Goal: Task Accomplishment & Management: Use online tool/utility

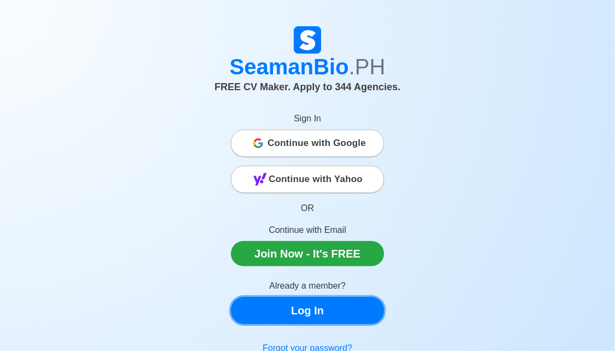
click at [294, 306] on link "Log In" at bounding box center [307, 310] width 153 height 27
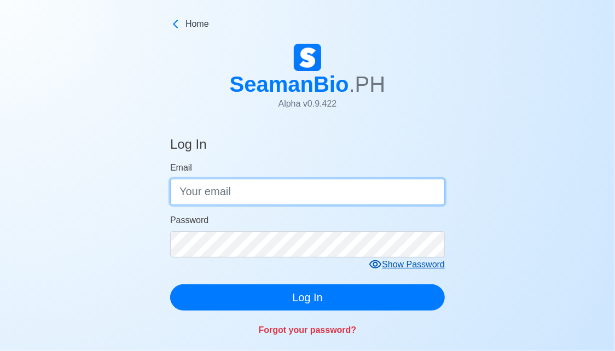
type input "[EMAIL_ADDRESS][DOMAIN_NAME]"
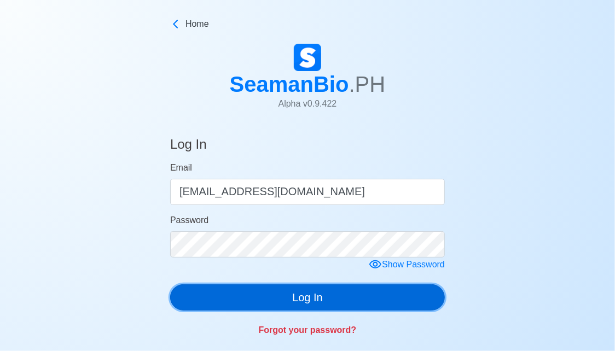
click at [314, 297] on button "Log In" at bounding box center [307, 297] width 274 height 26
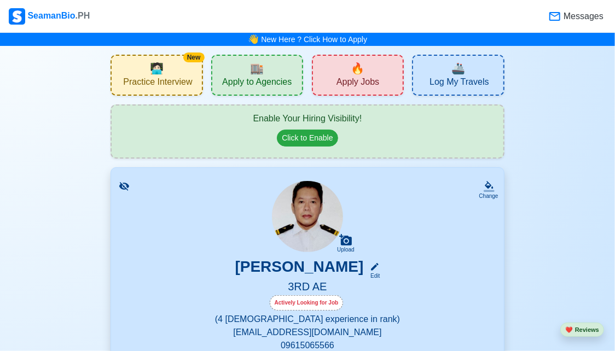
click at [372, 87] on span "Apply Jobs" at bounding box center [357, 84] width 43 height 14
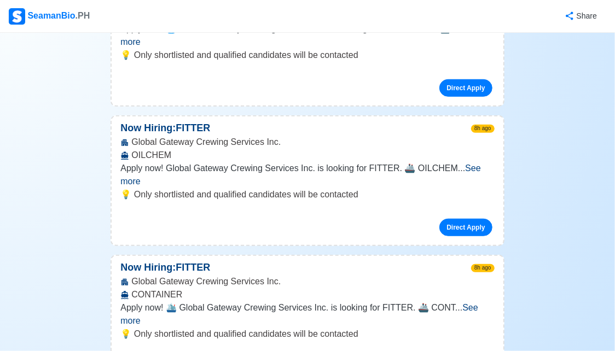
scroll to position [2207, 0]
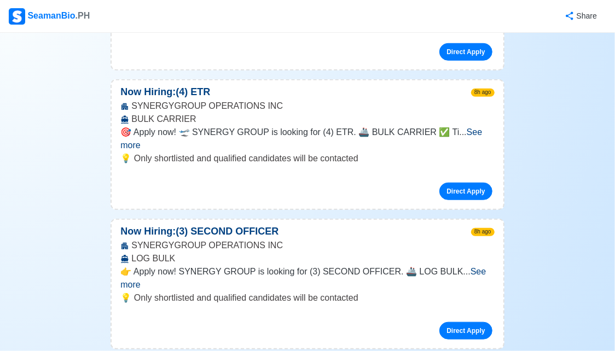
scroll to position [4106, 0]
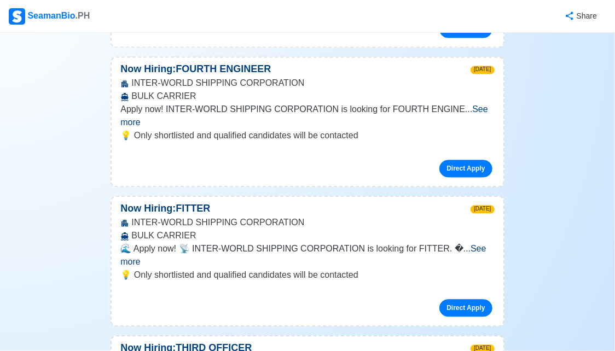
scroll to position [25743, 0]
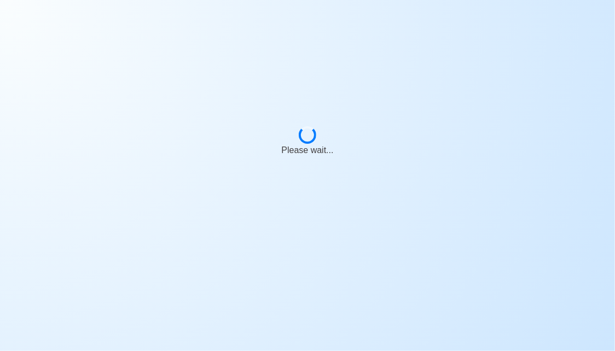
scroll to position [0, 0]
